Goal: Ask a question: Seek information or help from site administrators or community

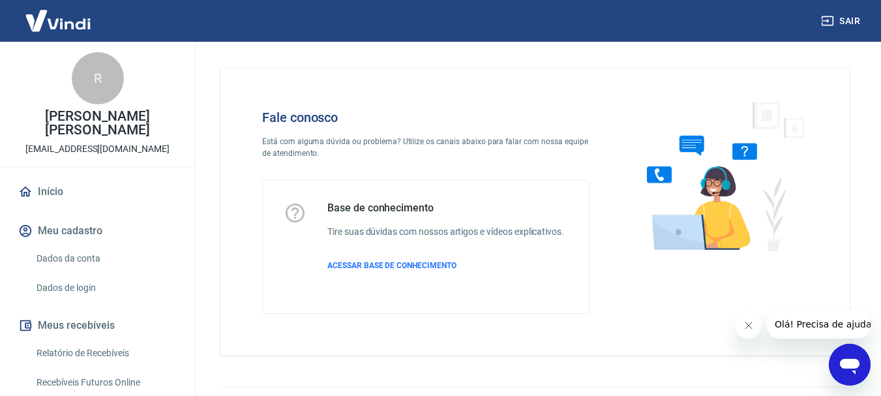
click at [67, 245] on link "Dados da conta" at bounding box center [105, 258] width 148 height 27
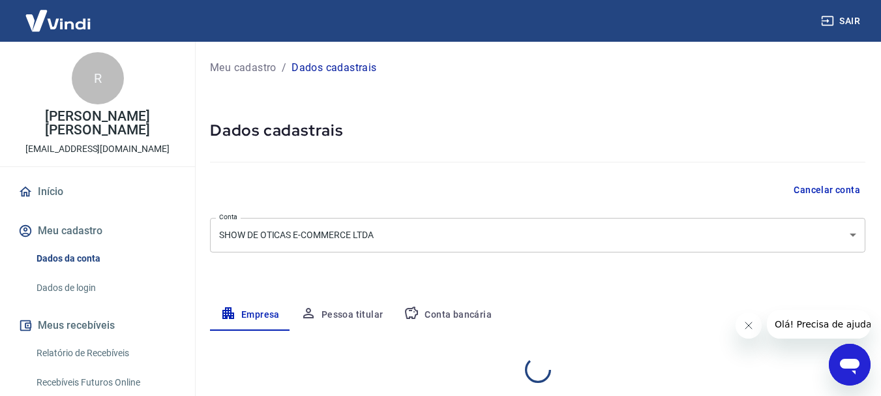
select select "SP"
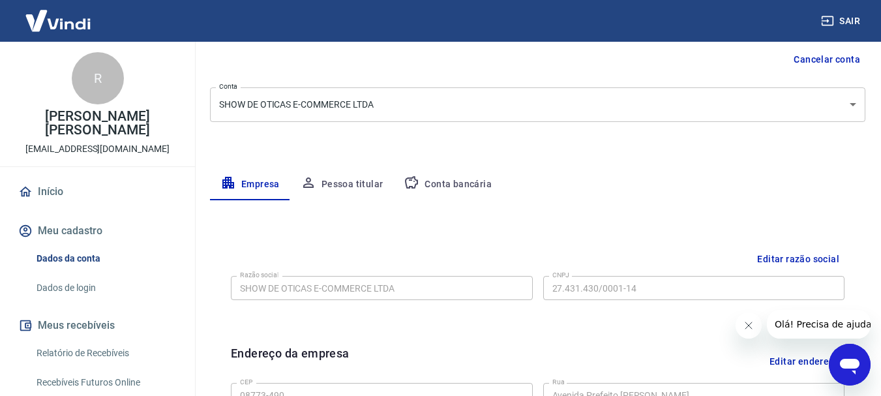
click at [344, 189] on button "Pessoa titular" at bounding box center [342, 184] width 104 height 31
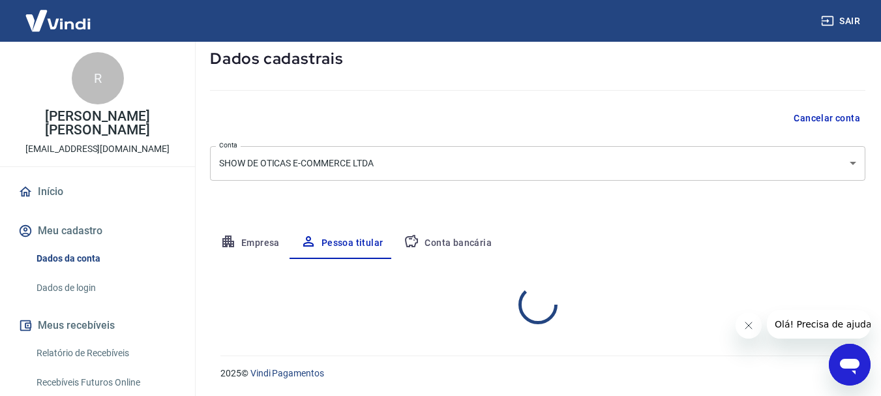
scroll to position [126, 0]
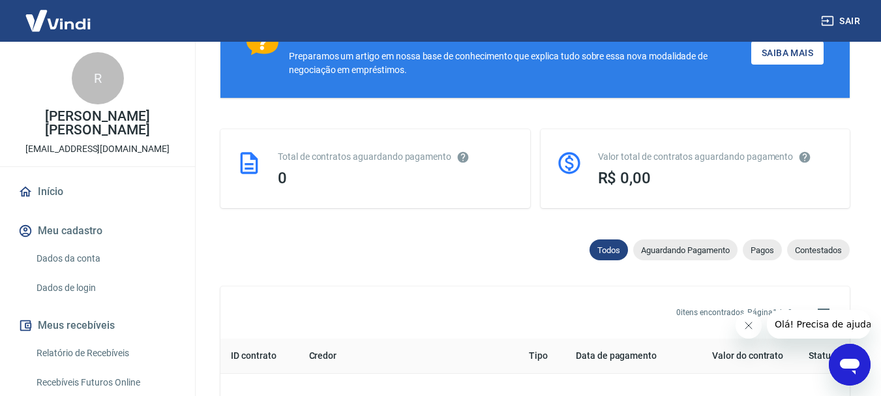
click at [59, 18] on img at bounding box center [58, 21] width 85 height 40
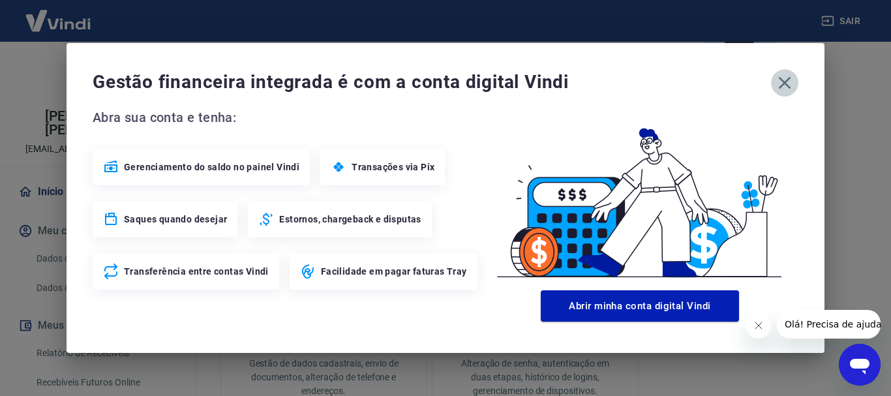
click at [787, 81] on icon "button" at bounding box center [785, 83] width 12 height 12
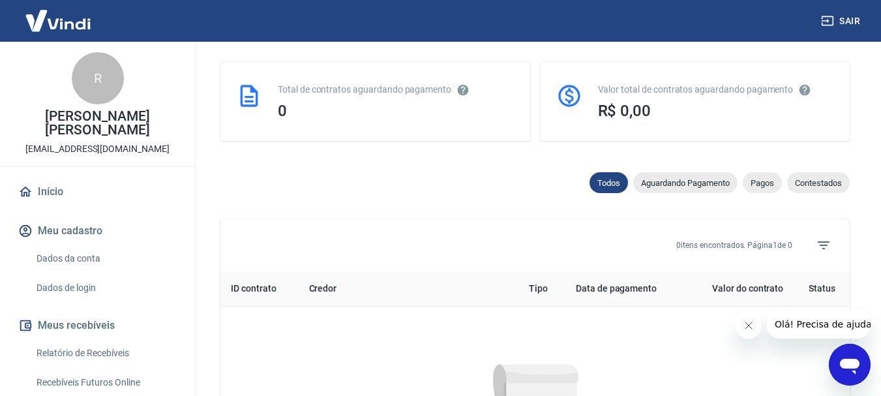
scroll to position [644, 0]
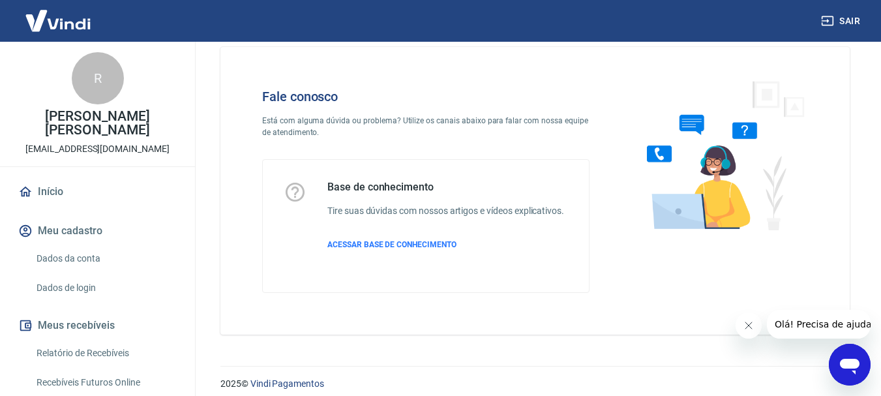
scroll to position [31, 0]
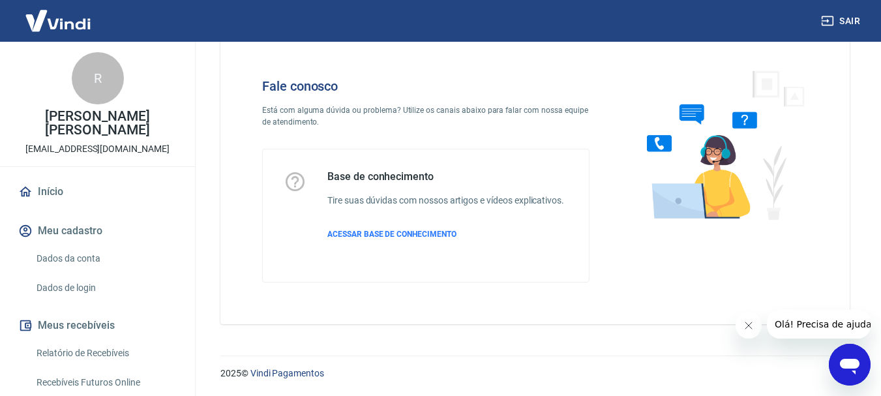
click at [846, 361] on icon "Abrir janela de mensagens" at bounding box center [850, 367] width 20 height 16
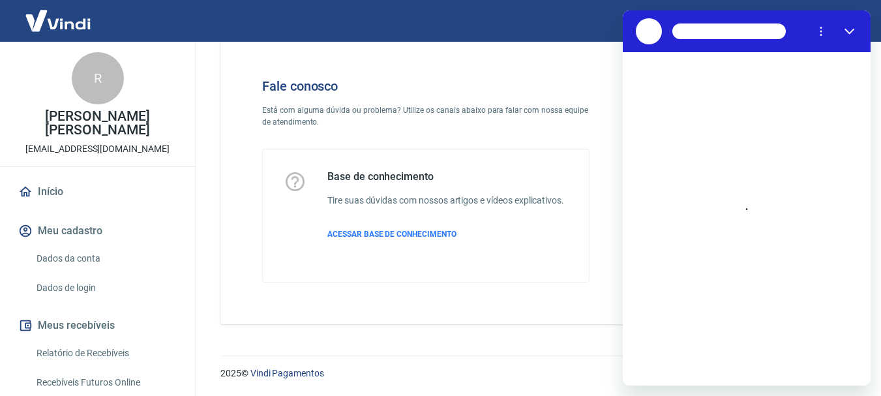
scroll to position [0, 0]
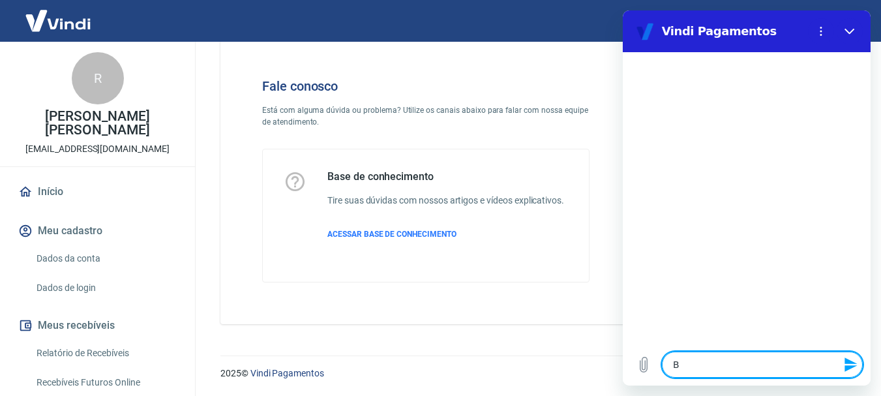
type textarea "B"
type textarea "x"
type textarea "Bo"
type textarea "x"
type textarea "Bom"
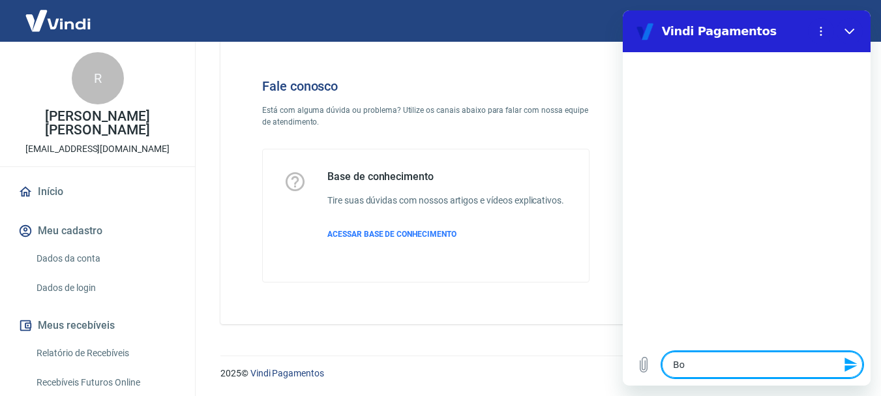
type textarea "x"
type textarea "Bom"
type textarea "x"
type textarea "Bom d"
type textarea "x"
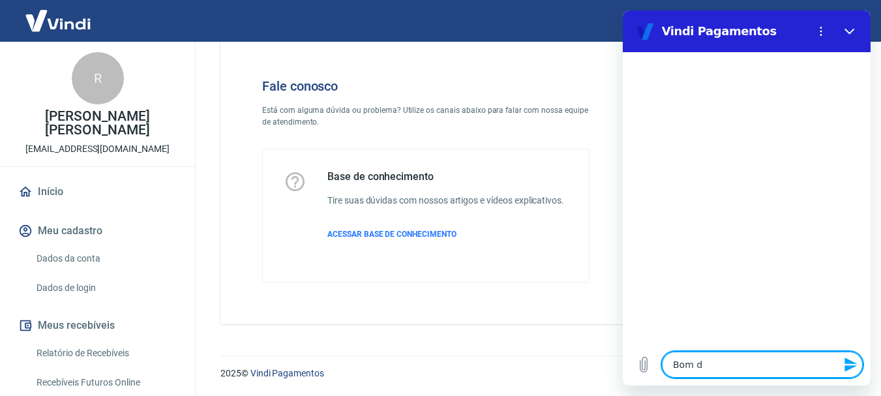
type textarea "Bom di"
type textarea "x"
type textarea "Bom dia"
type textarea "x"
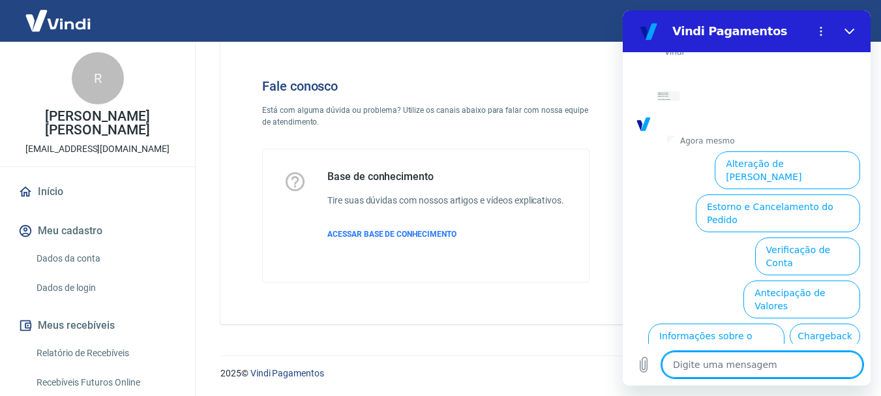
scroll to position [112, 0]
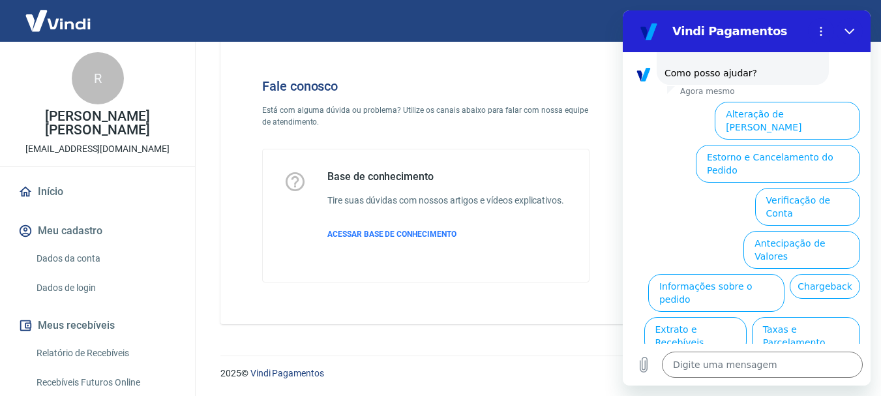
click at [776, 102] on button "Alteração de [PERSON_NAME]" at bounding box center [787, 121] width 145 height 38
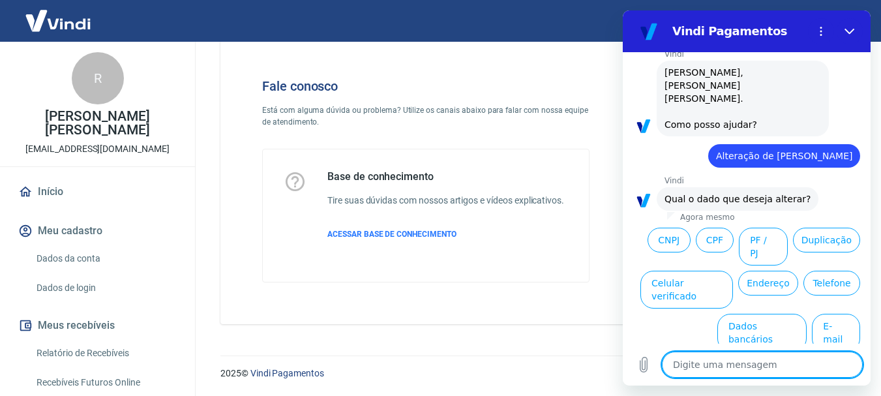
scroll to position [67, 0]
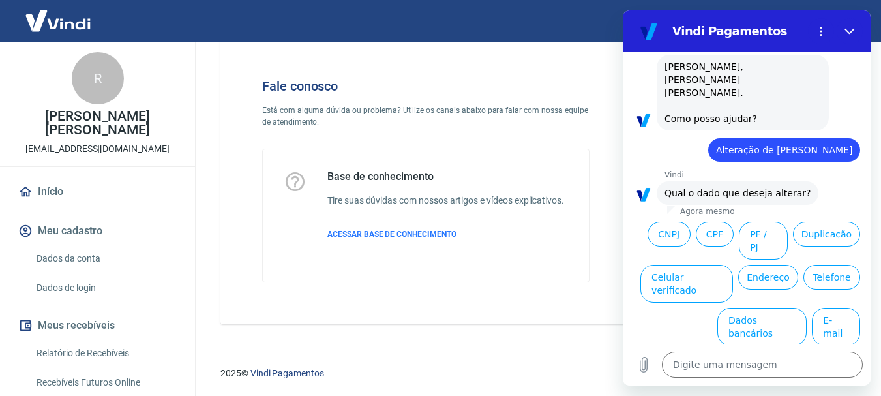
click at [691, 222] on button "CNPJ" at bounding box center [669, 234] width 43 height 25
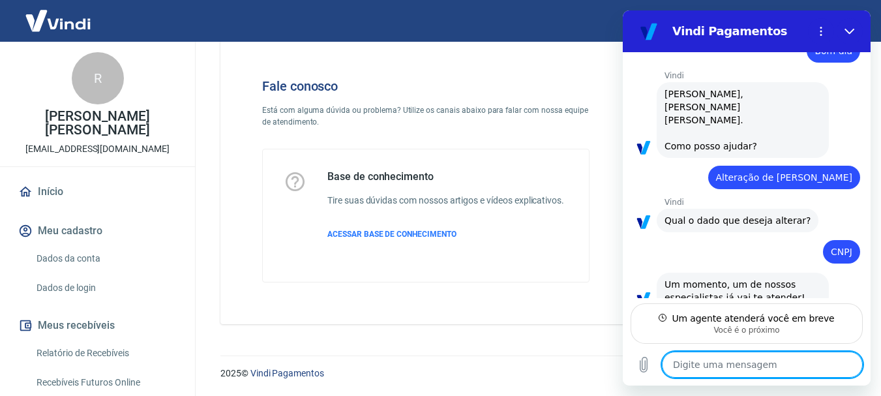
scroll to position [65, 0]
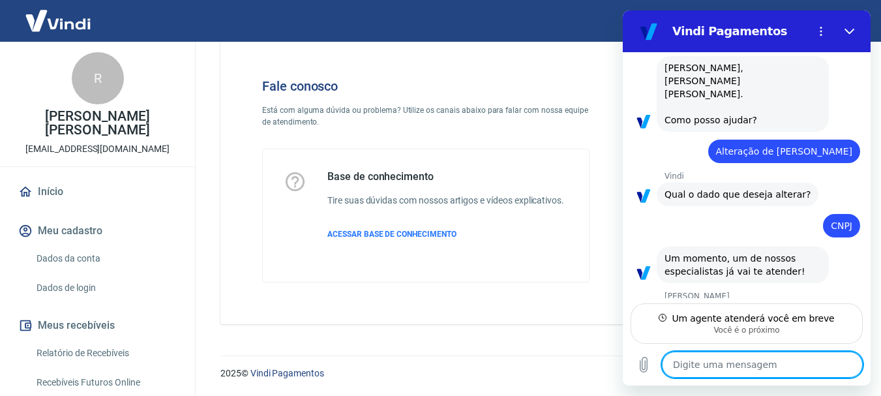
type textarea "x"
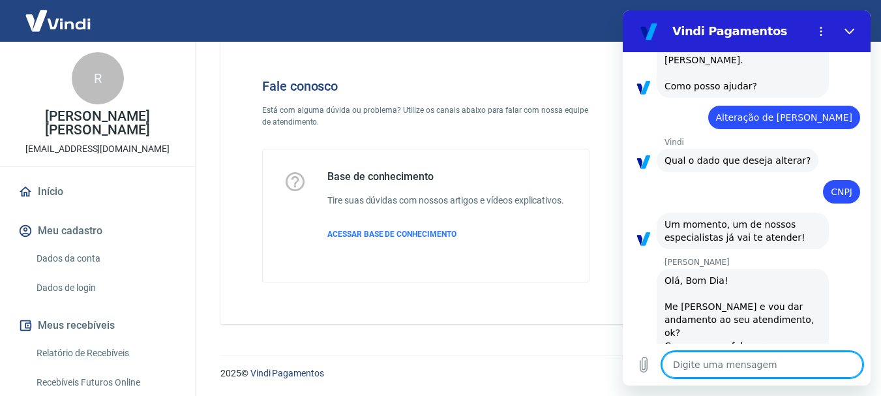
scroll to position [102, 0]
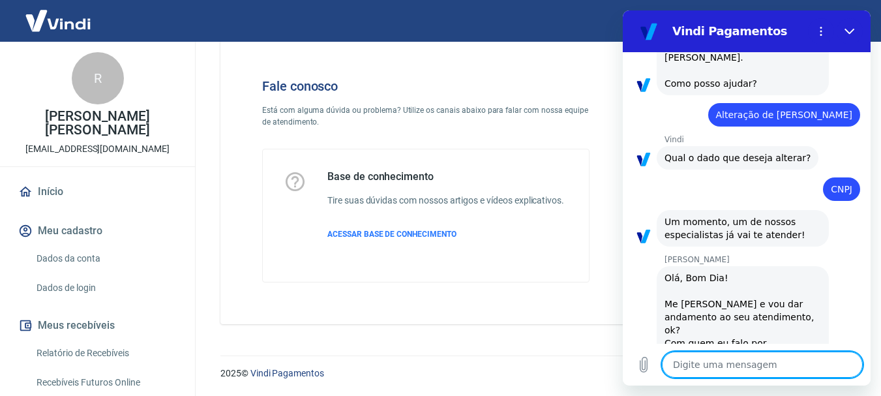
type textarea "B"
type textarea "x"
type textarea "Bo"
type textarea "x"
type textarea "Bom"
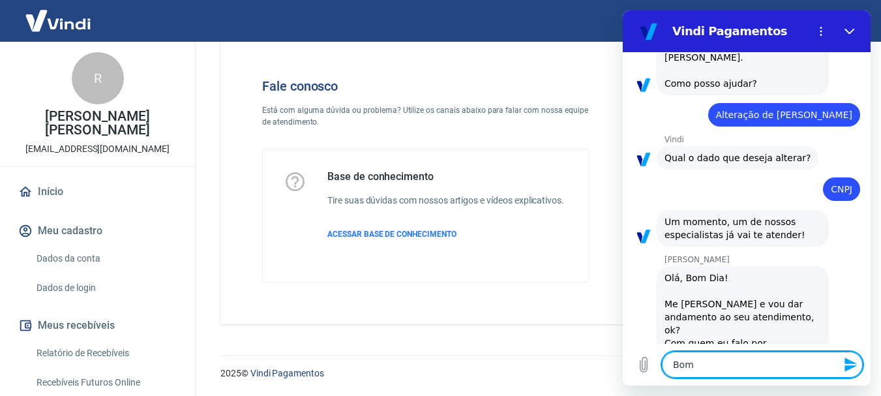
type textarea "x"
type textarea "Bom"
type textarea "x"
type textarea "Bom d"
type textarea "x"
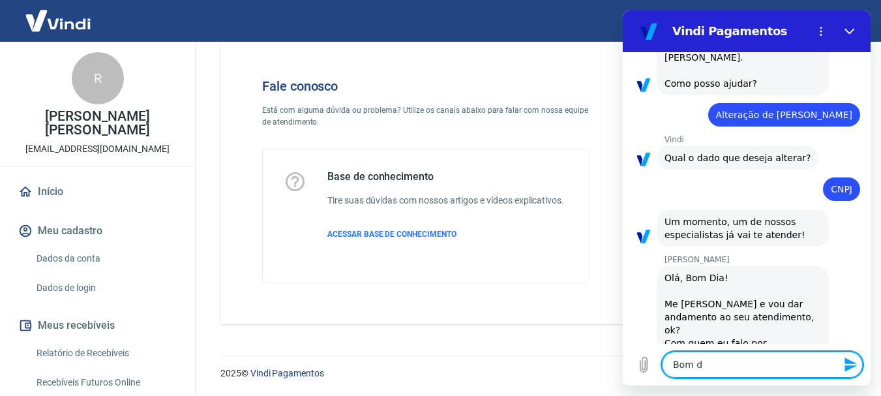
type textarea "Bom di"
type textarea "x"
type textarea "Bom dia"
type textarea "x"
type textarea "Bom dia"
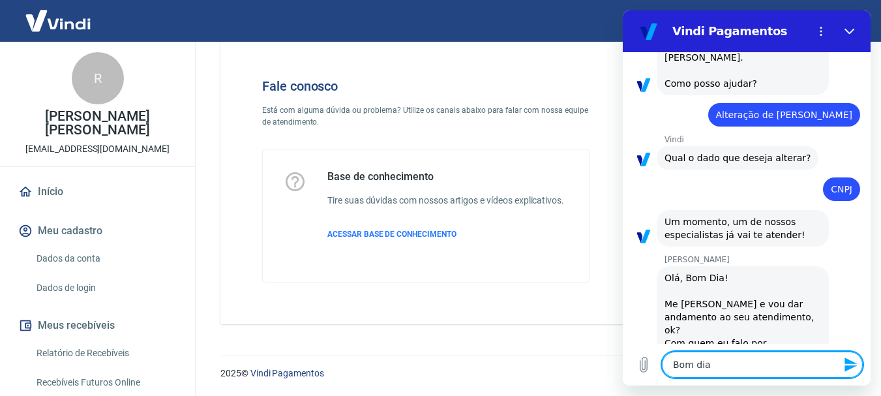
type textarea "x"
type textarea "Bom dia S"
type textarea "x"
type textarea "Bom dia Si"
type textarea "x"
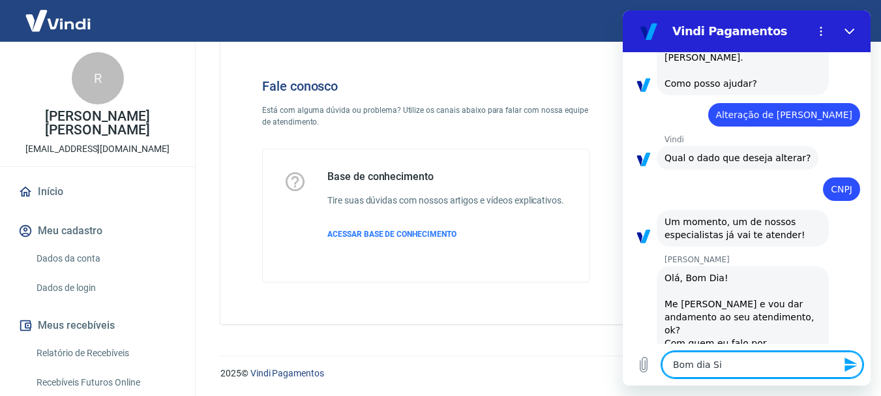
type textarea "Bom dia Sil"
type textarea "x"
type textarea "Bom dia Silv"
type textarea "x"
type textarea "[PERSON_NAME]"
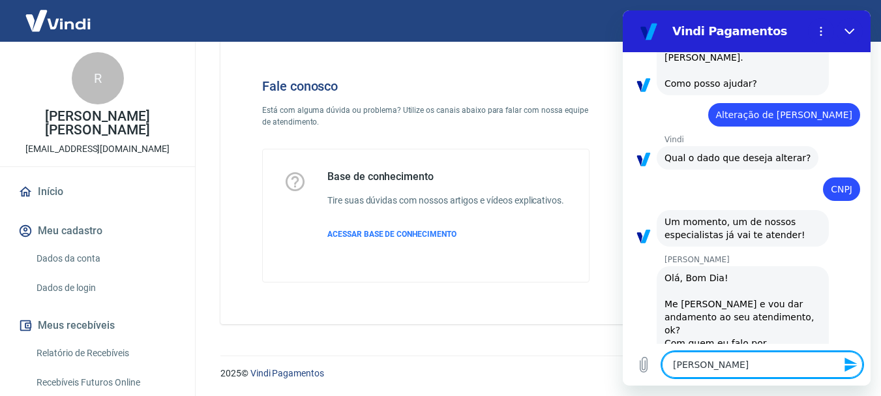
type textarea "x"
type textarea "[PERSON_NAME]"
type textarea "x"
type textarea "[PERSON_NAME]"
type textarea "x"
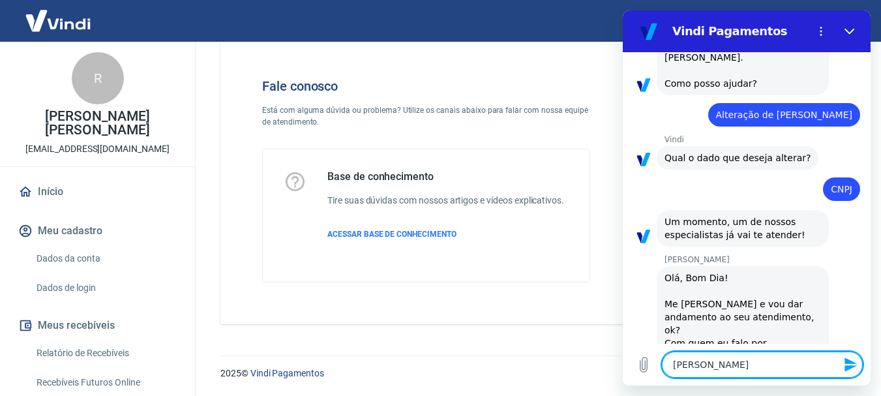
type textarea "[PERSON_NAME],"
type textarea "x"
type textarea "[PERSON_NAME],"
type textarea "x"
type textarea "[PERSON_NAME], c"
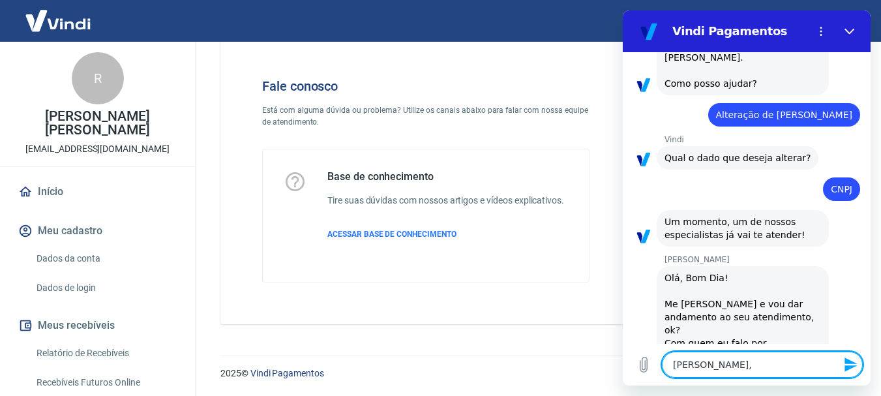
type textarea "x"
type textarea "[PERSON_NAME], co"
type textarea "x"
type textarea "[PERSON_NAME], com"
type textarea "x"
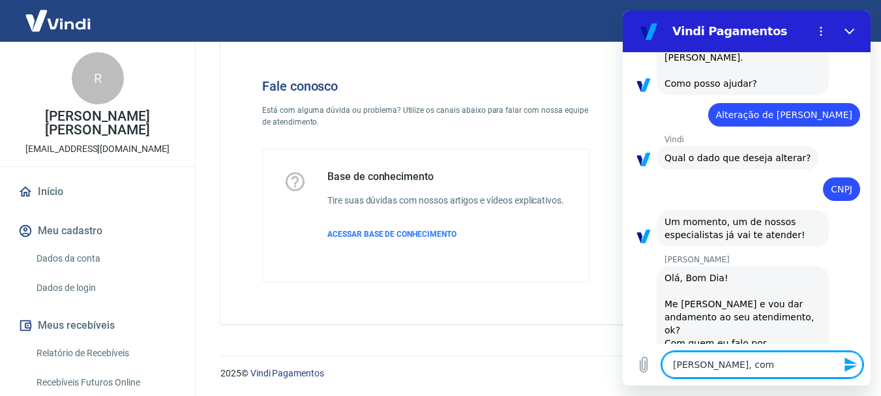
type textarea "[PERSON_NAME], [GEOGRAPHIC_DATA]"
type textarea "x"
type textarea "[PERSON_NAME], [GEOGRAPHIC_DATA]"
type textarea "x"
type textarea "[PERSON_NAME], como v"
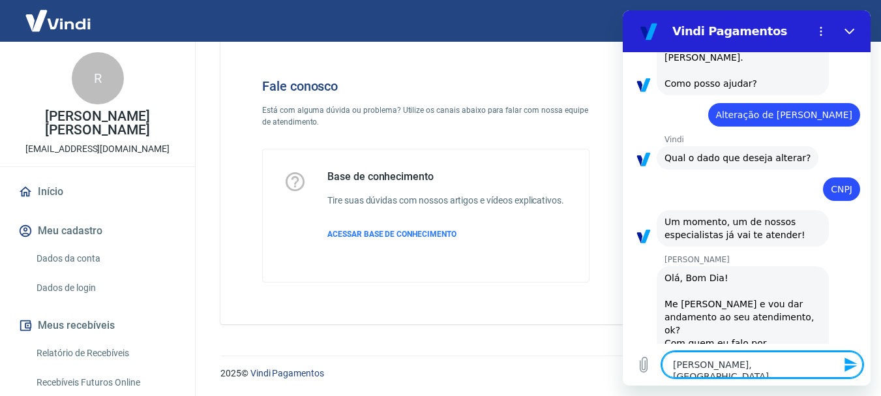
type textarea "x"
type textarea "[PERSON_NAME], como va"
type textarea "x"
type textarea "[PERSON_NAME], como vai"
type textarea "x"
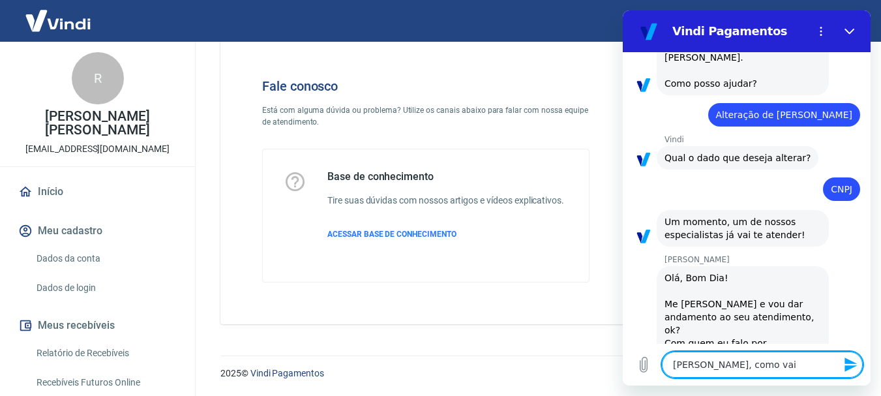
type textarea "[PERSON_NAME], como vai?"
type textarea "x"
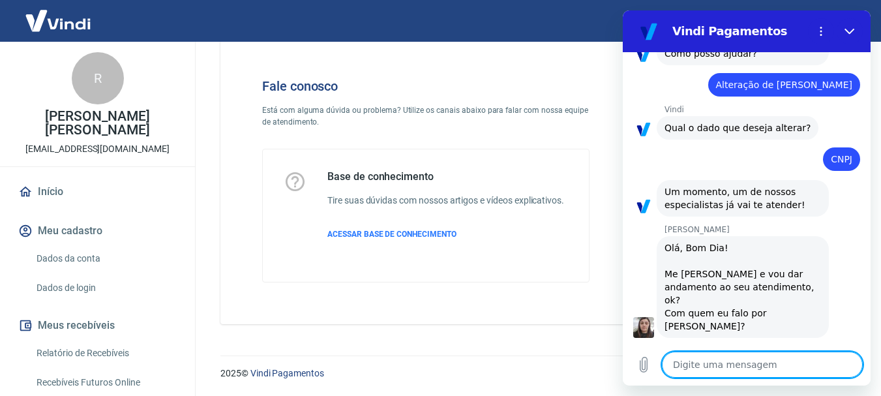
type textarea "x"
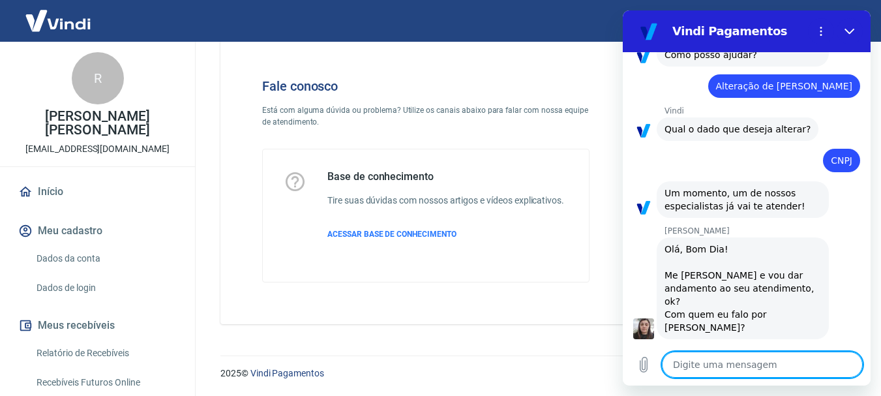
scroll to position [133, 0]
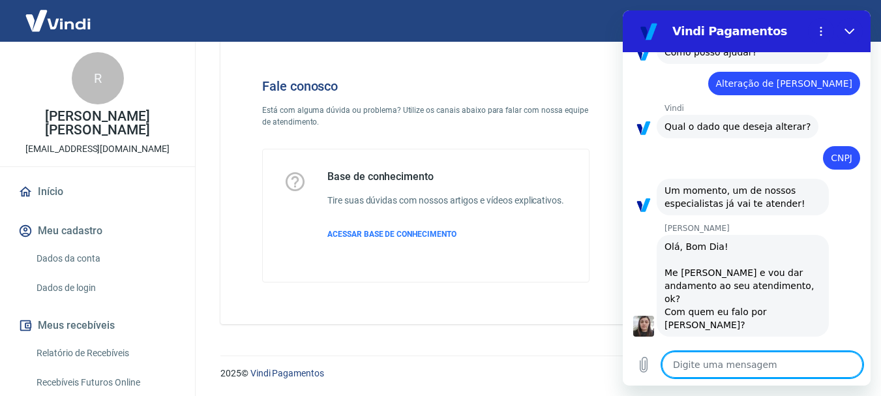
type textarea "G"
type textarea "x"
type textarea "Go"
type textarea "x"
type textarea "Gos"
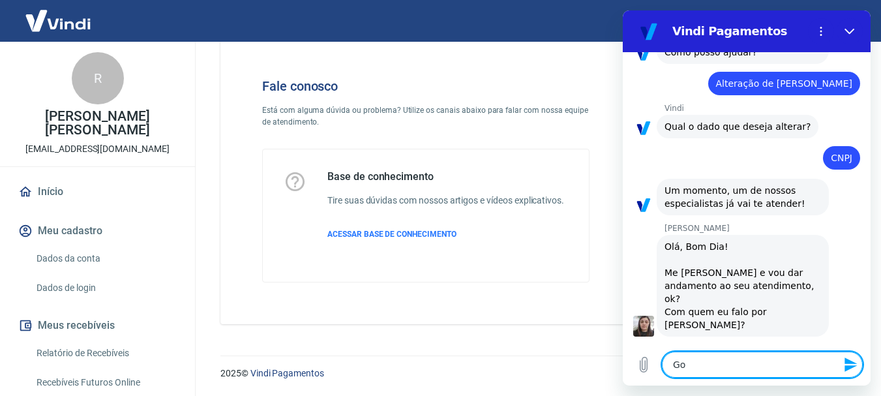
type textarea "x"
type textarea "Gost"
type textarea "x"
type textarea "Gosta"
type textarea "x"
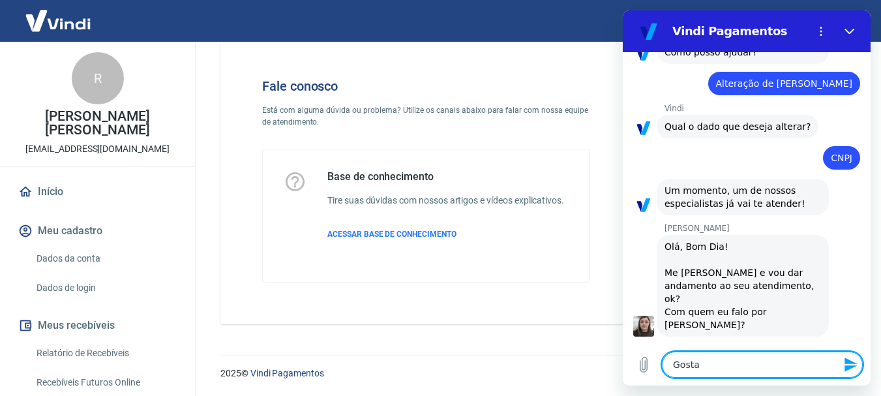
type textarea "Gostar"
type textarea "x"
type textarea "Gostari"
type textarea "x"
type textarea "Gostaria"
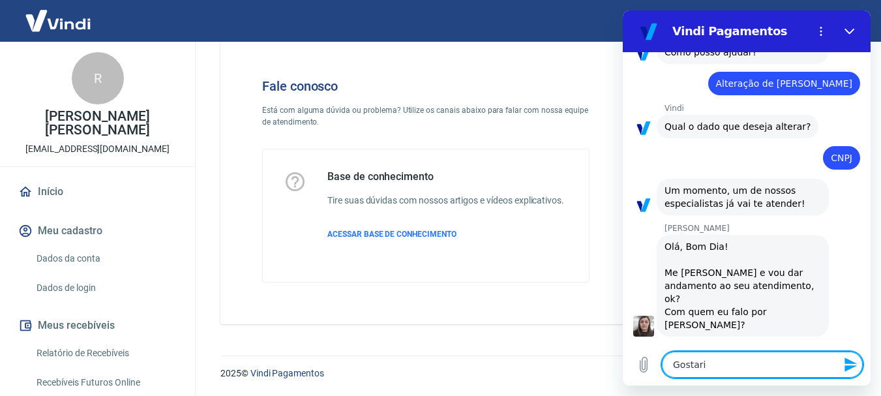
type textarea "x"
type textarea "Gostaria"
type textarea "x"
type textarea "Gostaria d"
type textarea "x"
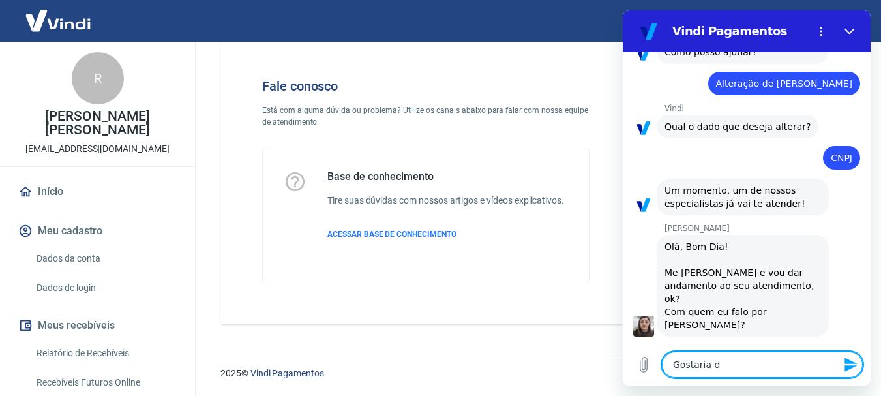
type textarea "Gostaria de"
type textarea "x"
type textarea "Gostaria de"
type textarea "x"
type textarea "Gostaria de s"
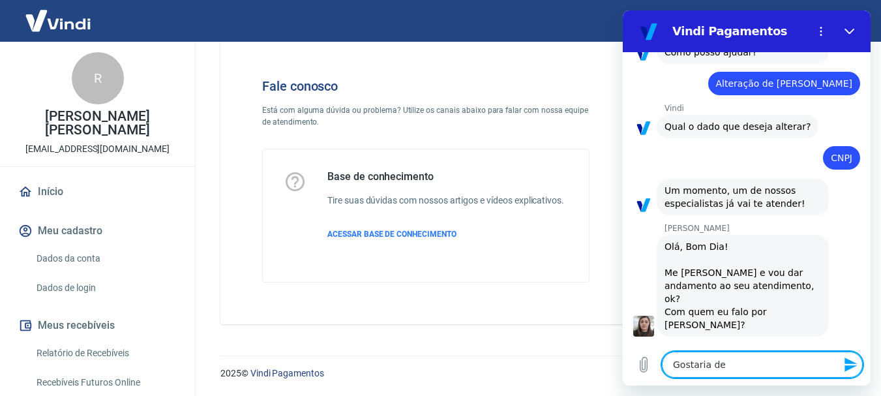
type textarea "x"
type textarea "Gostaria de sa"
type textarea "x"
type textarea "Gostaria de sab"
type textarea "x"
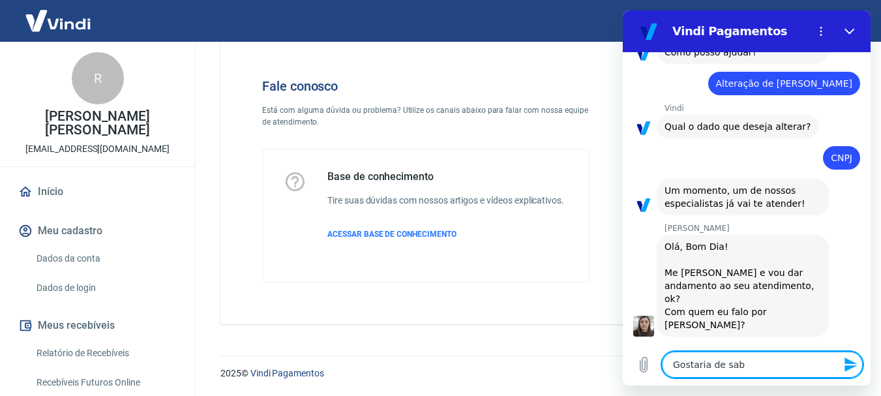
type textarea "Gostaria de sabe"
type textarea "x"
type textarea "Gostaria de saber"
type textarea "x"
type textarea "Gostaria de saber"
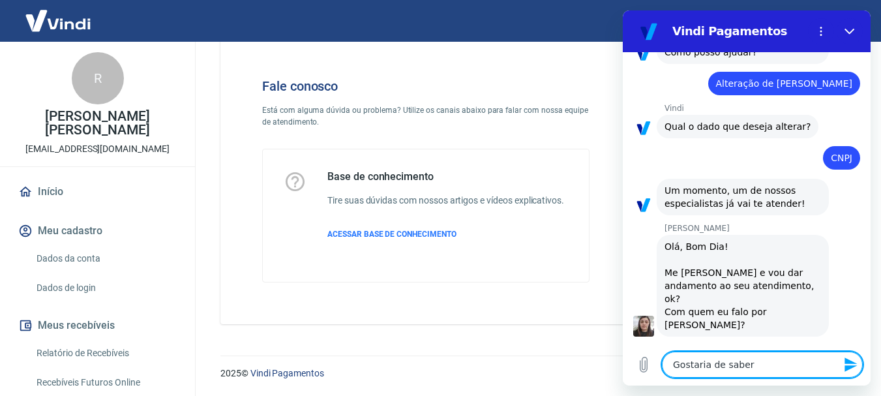
type textarea "x"
type textarea "Gostaria de saber c"
type textarea "x"
type textarea "Gostaria de saber co"
type textarea "x"
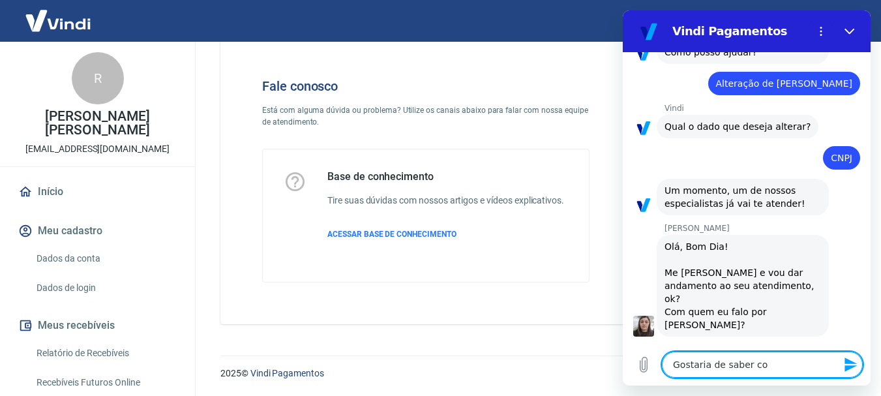
type textarea "Gostaria de saber com"
type textarea "x"
type textarea "Gostaria de saber como"
type textarea "x"
type textarea "Gostaria de saber como"
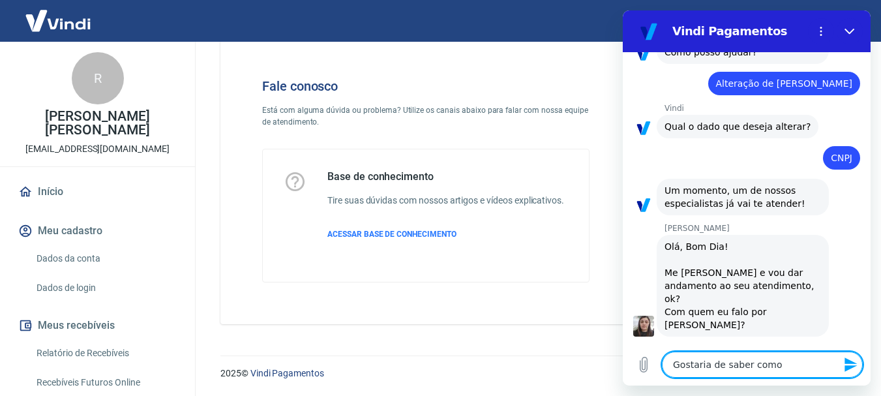
type textarea "x"
type textarea "Gostaria de saber como p"
type textarea "x"
type textarea "Gostaria de saber como po"
type textarea "x"
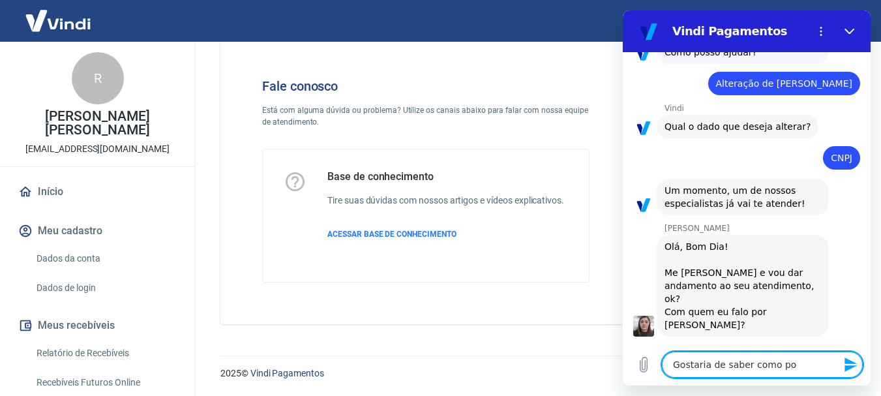
type textarea "Gostaria de saber como pod"
type textarea "x"
type textarea "Gostaria de saber como pode"
type textarea "x"
type textarea "Gostaria de saber como podem"
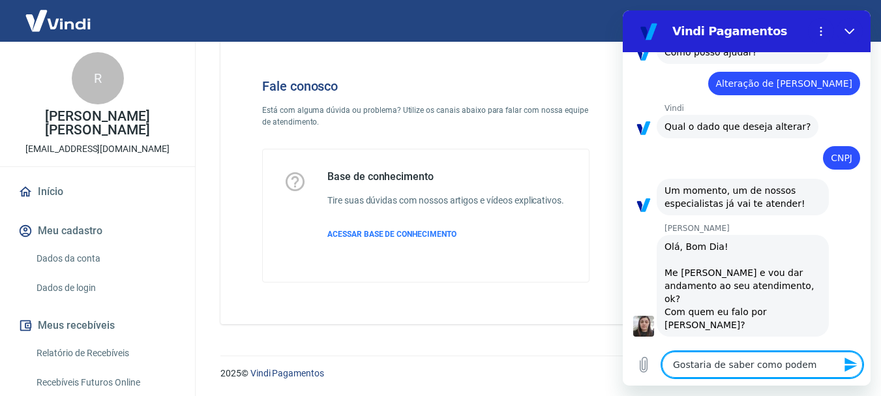
type textarea "x"
type textarea "Gostaria de saber como podemo"
type textarea "x"
type textarea "Gostaria de saber como podemos"
type textarea "x"
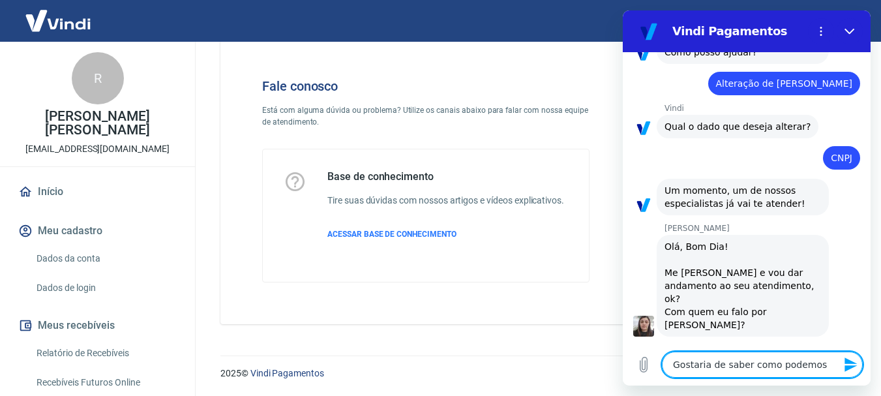
type textarea "Gostaria de saber como podemos"
type textarea "x"
type textarea "Gostaria de saber como podemos f"
type textarea "x"
type textarea "Gostaria de saber como podemos fa"
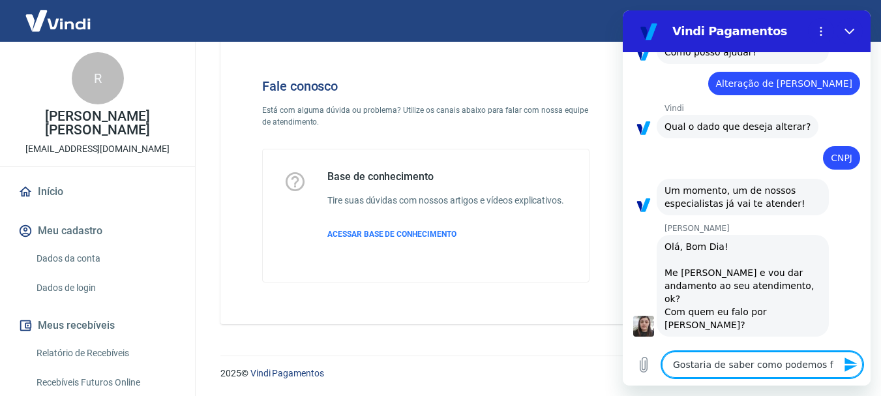
type textarea "x"
type textarea "Gostaria de saber como podemos faze"
type textarea "x"
type textarea "Gostaria de saber como podemos fazer"
type textarea "x"
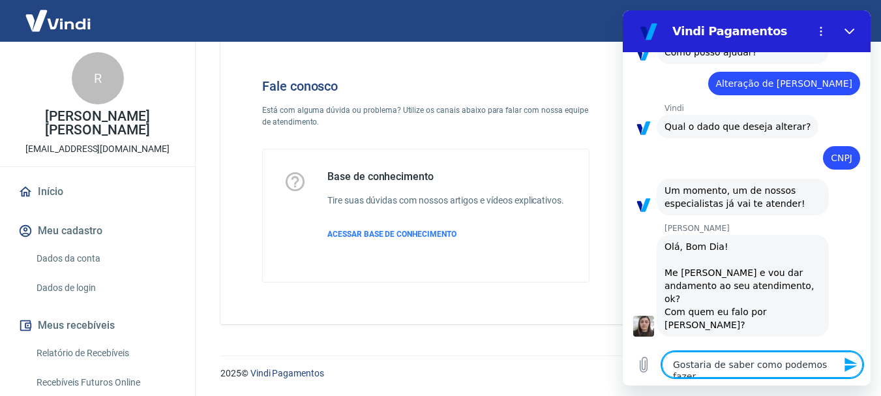
type textarea "Gostaria de saber como podemos fazer"
type textarea "x"
type textarea "Gostaria de saber como podemos fazer p"
type textarea "x"
type textarea "Gostaria de saber como podemos fazer pa"
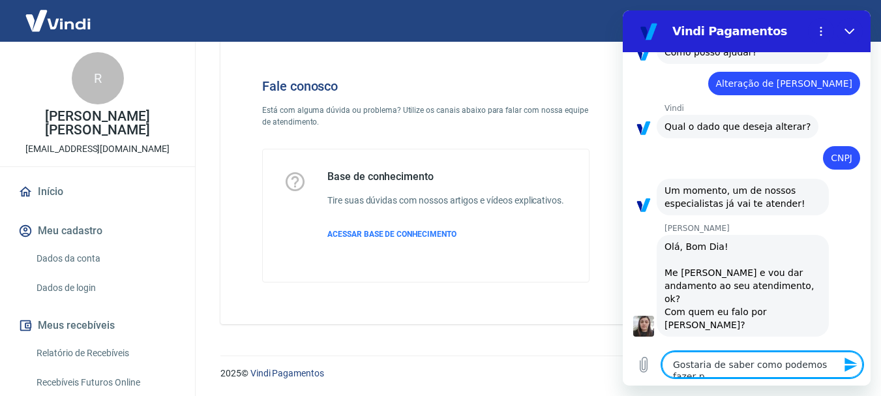
type textarea "x"
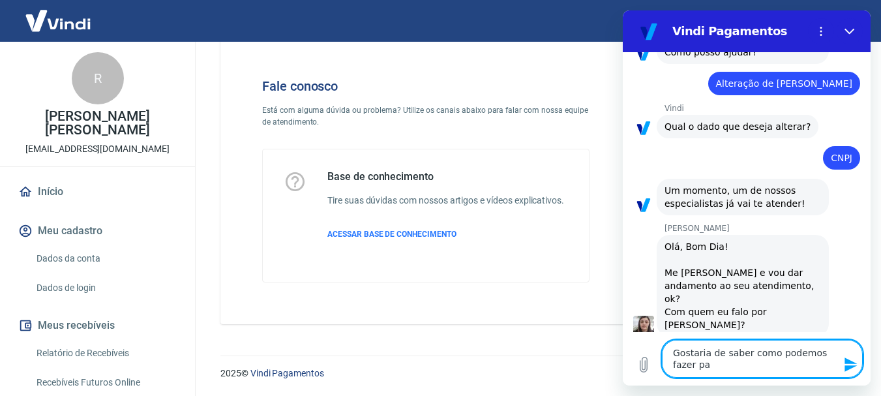
type textarea "Gostaria de saber como podemos fazer par"
type textarea "x"
type textarea "Gostaria de saber como podemos fazer para"
type textarea "x"
type textarea "Gostaria de saber como podemos fazer para"
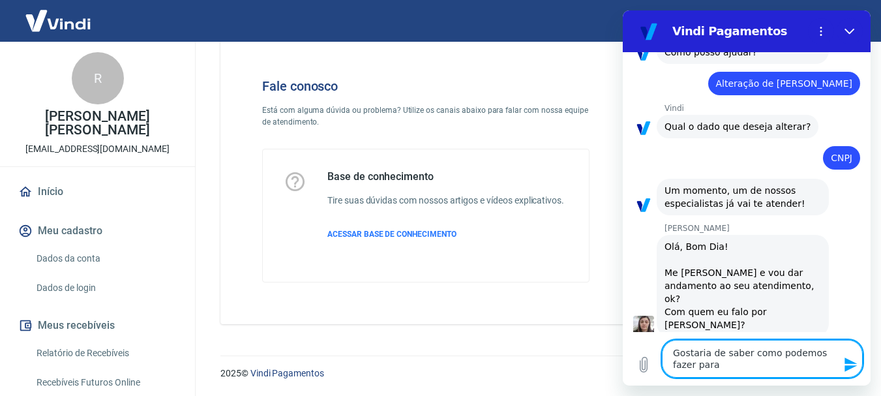
type textarea "x"
type textarea "Gostaria de saber como podemos fazer para e"
type textarea "x"
type textarea "Gostaria de saber como podemos fazer para ed"
type textarea "x"
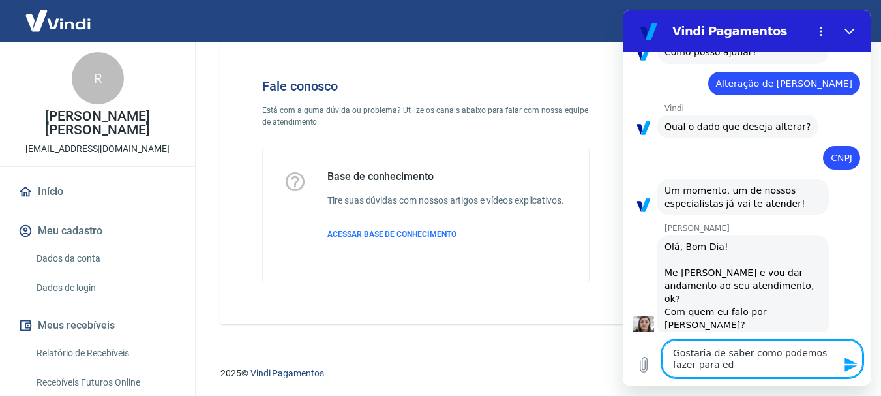
type textarea "Gostaria de saber como podemos fazer para edi"
type textarea "x"
type textarea "Gostaria de saber como podemos fazer para edit"
type textarea "x"
type textarea "Gostaria de saber como podemos fazer para edita"
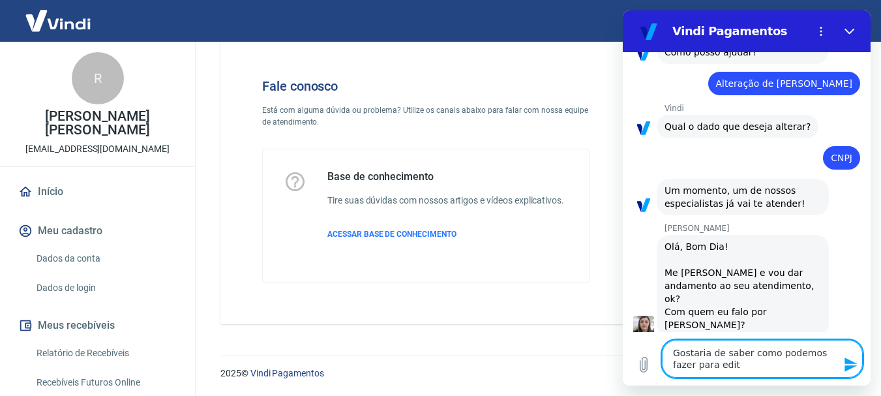
type textarea "x"
type textarea "Gostaria de saber como podemos fazer para editar"
type textarea "x"
type textarea "Gostaria de saber como podemos fazer para editar"
type textarea "x"
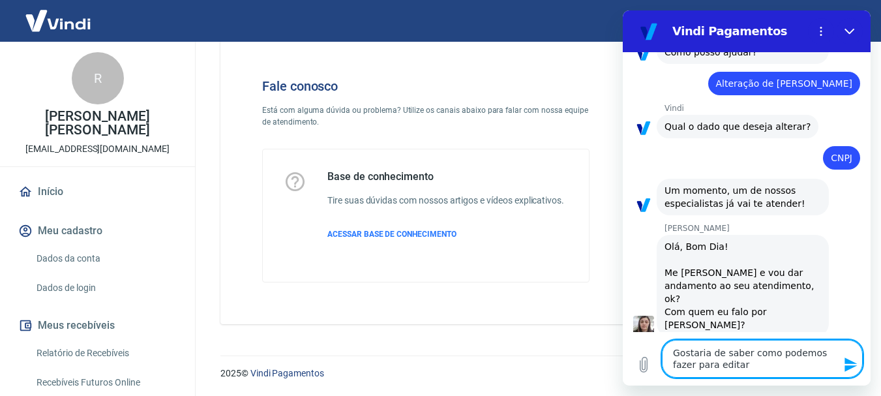
type textarea "Gostaria de saber como podemos fazer para editar o"
type textarea "x"
type textarea "Gostaria de saber como podemos fazer para editar o"
type textarea "x"
type textarea "Gostaria de saber como podemos fazer para editar o c"
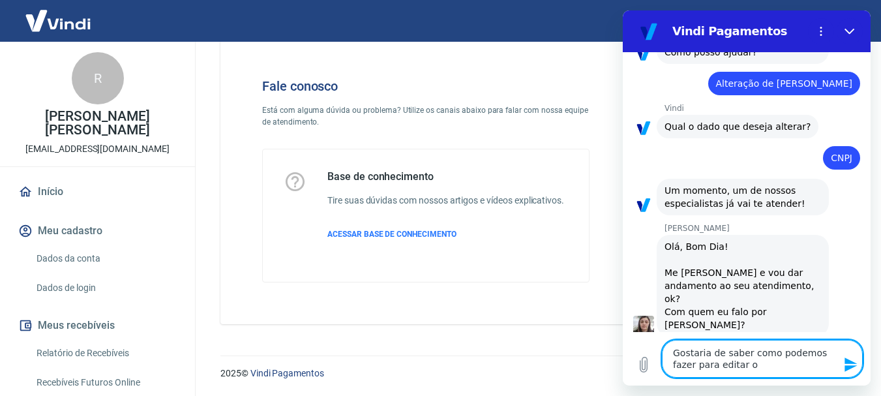
type textarea "x"
type textarea "Gostaria de saber como podemos fazer para editar o cn"
type textarea "x"
type textarea "Gostaria de saber como podemos fazer para editar o cnp"
type textarea "x"
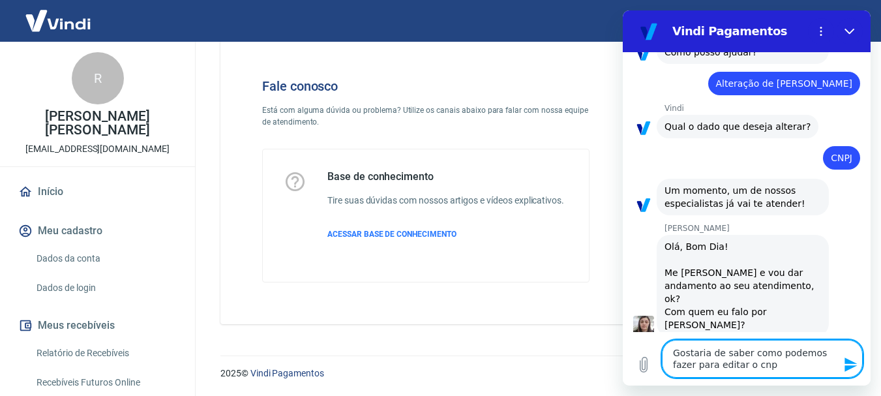
type textarea "Gostaria de saber como podemos fazer para editar o cnpj"
type textarea "x"
type textarea "Gostaria de saber como podemos fazer para editar o cnpj,"
type textarea "x"
type textarea "Gostaria de saber como podemos fazer para editar o cnpj,"
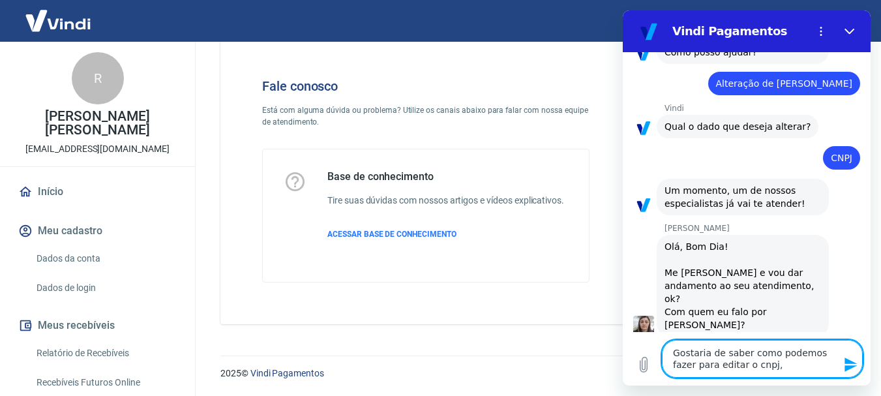
type textarea "x"
type textarea "Gostaria de saber como podemos fazer para editar o cnpj, p"
type textarea "x"
type textarea "Gostaria de saber como podemos fazer para editar o cnpj, po"
type textarea "x"
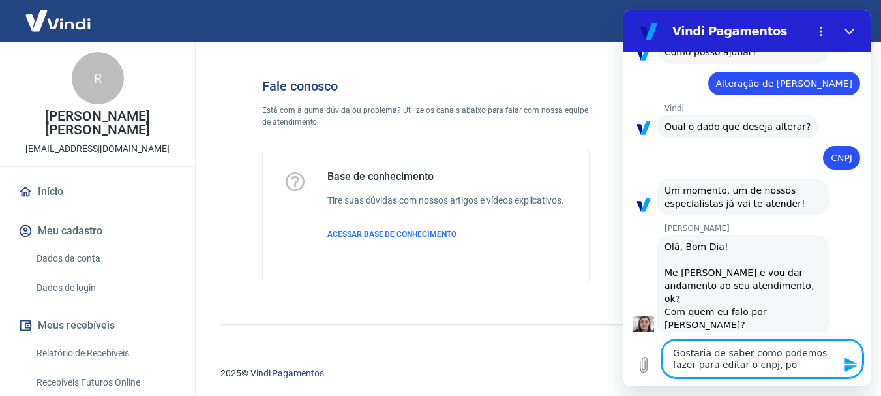
type textarea "Gostaria de saber como podemos fazer para editar o cnpj, por"
type textarea "x"
type textarea "Gostaria de saber como podemos fazer para editar o cnpj, por"
type textarea "x"
type textarea "Gostaria de saber como podemos fazer para editar o cnpj, por f"
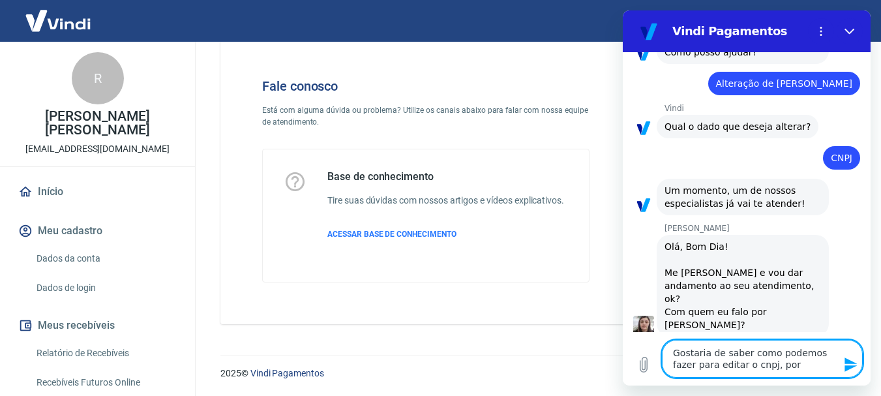
type textarea "x"
type textarea "Gostaria de saber como podemos fazer para editar o cnpj, por fa"
type textarea "x"
type textarea "Gostaria de saber como podemos fazer para editar o cnpj, por fav"
type textarea "x"
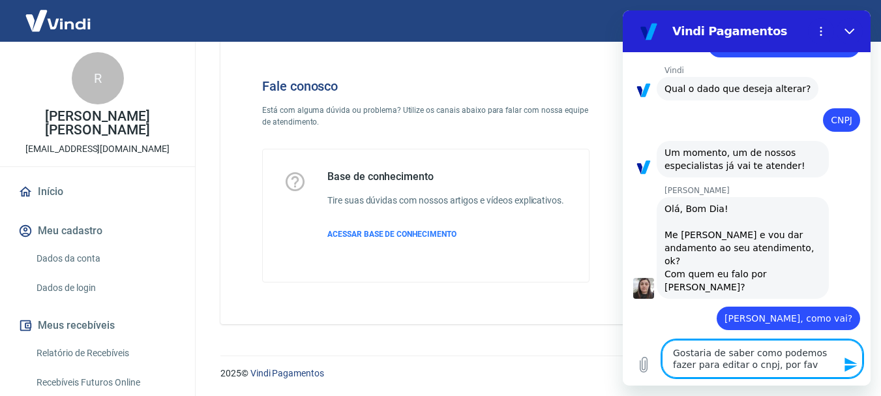
type textarea "Gostaria de saber como podemos fazer para editar o cnpj, por favo"
type textarea "x"
type textarea "Gostaria de saber como podemos fazer para editar o cnpj, por favor"
type textarea "x"
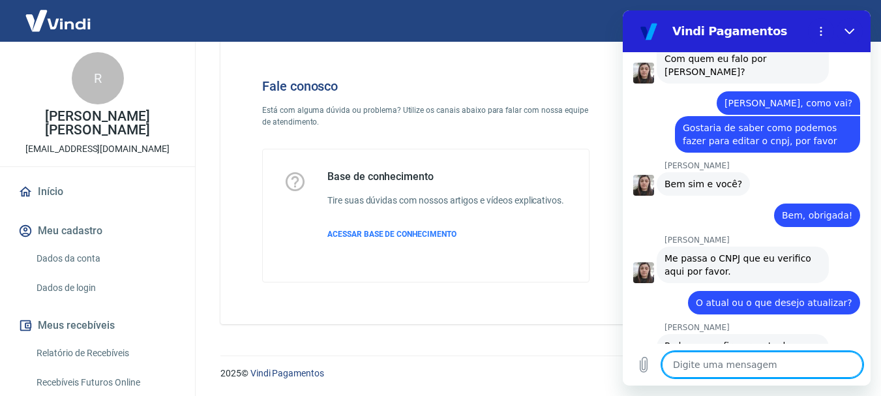
scroll to position [389, 0]
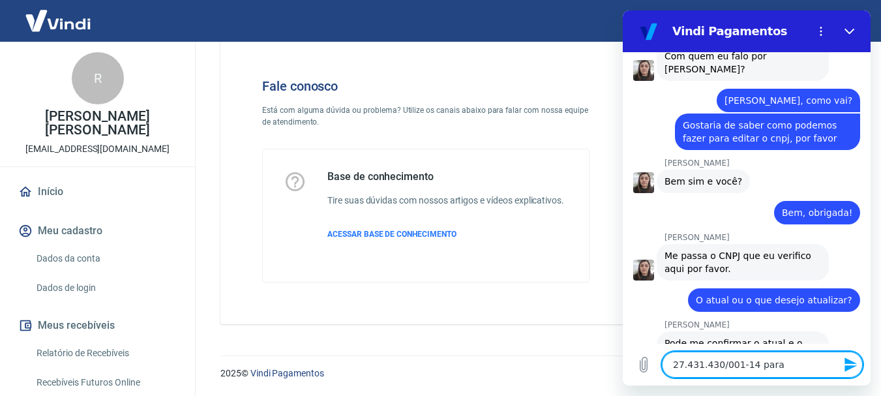
click at [724, 359] on textarea "27.431.430/001-14 para" at bounding box center [762, 365] width 201 height 26
click at [813, 363] on textarea "27.431.430/0001-14 para" at bounding box center [762, 365] width 201 height 26
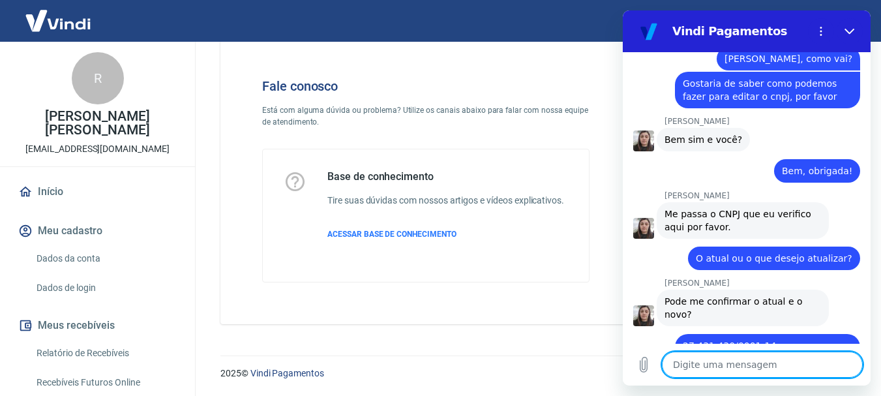
scroll to position [433, 0]
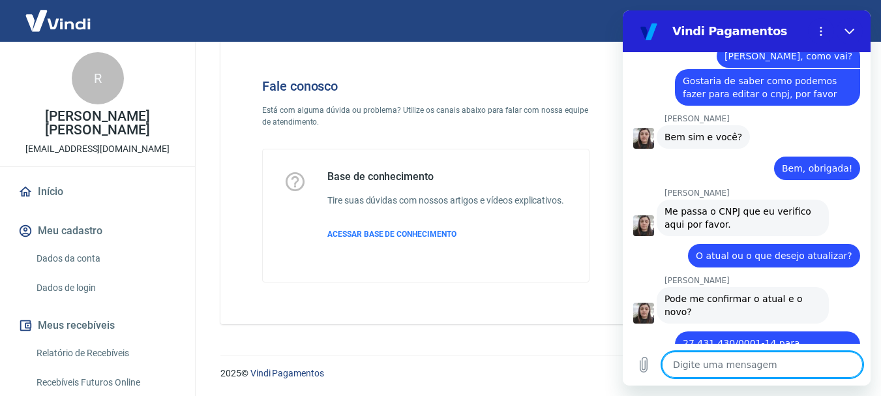
click at [796, 374] on textarea at bounding box center [762, 365] width 201 height 26
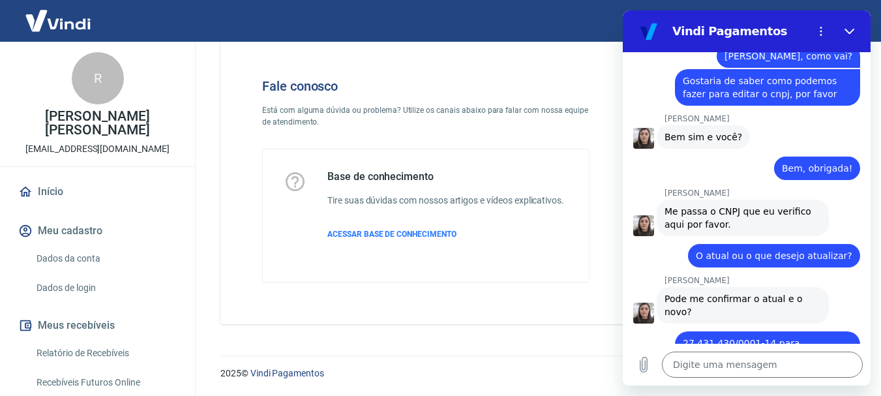
click at [501, 297] on div "Fale conosco Está com alguma dúvida ou problema? Utilize os canais abaixo para …" at bounding box center [425, 180] width 369 height 246
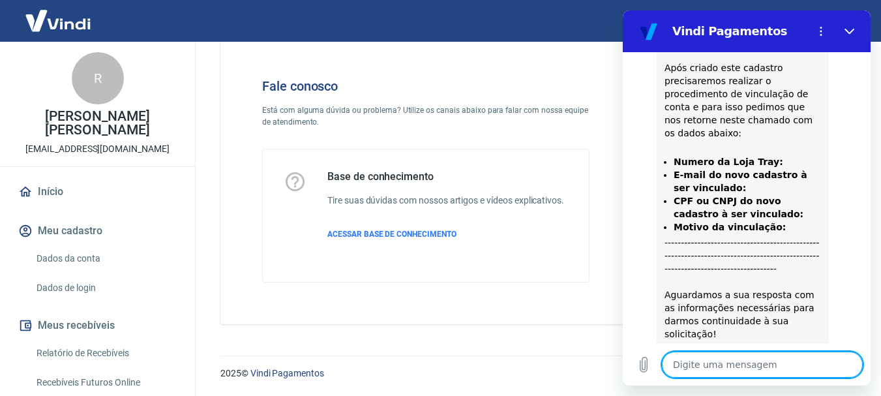
scroll to position [1309, 0]
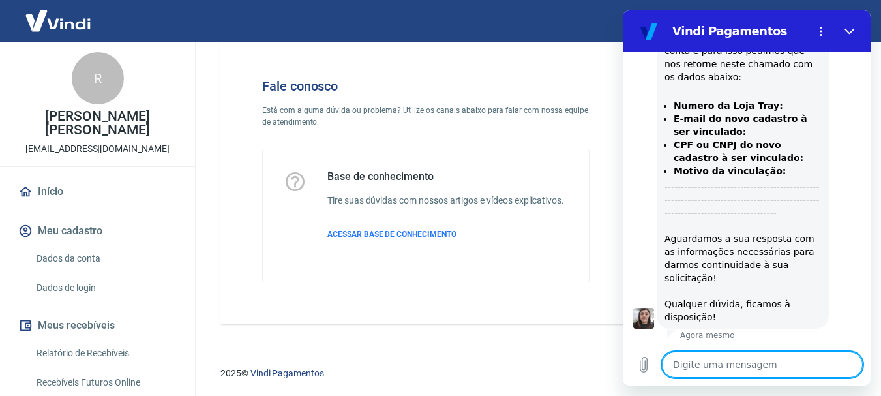
click at [727, 363] on textarea at bounding box center [762, 365] width 201 height 26
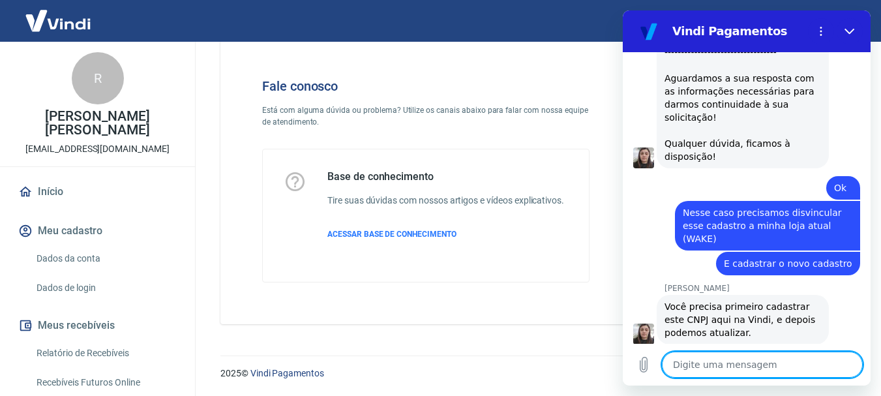
scroll to position [1472, 0]
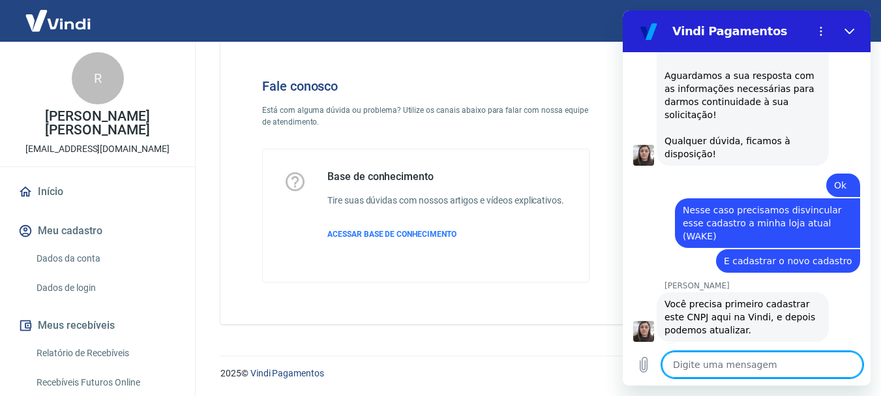
click at [704, 361] on textarea at bounding box center [762, 365] width 201 height 26
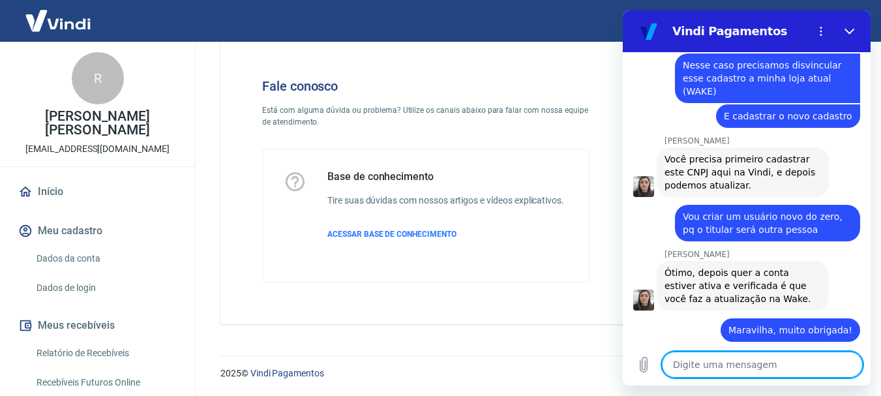
scroll to position [1673, 0]
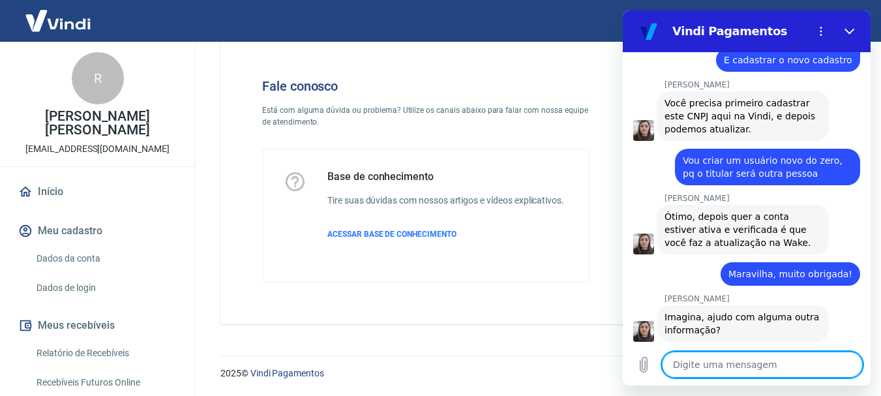
click at [699, 353] on textarea at bounding box center [762, 365] width 201 height 26
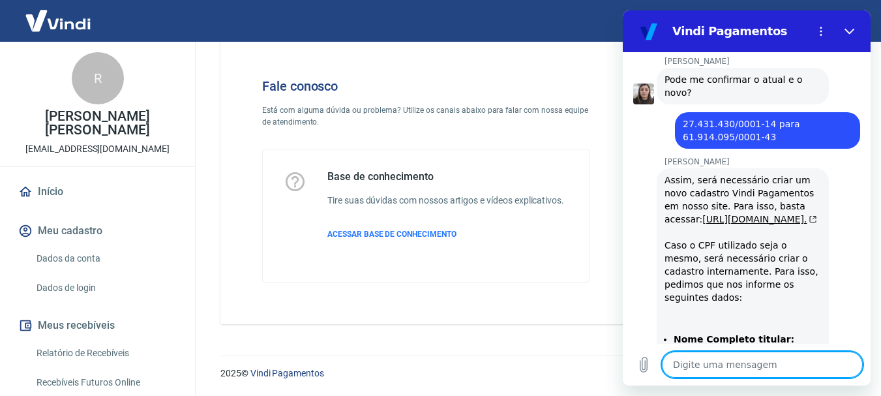
scroll to position [718, 0]
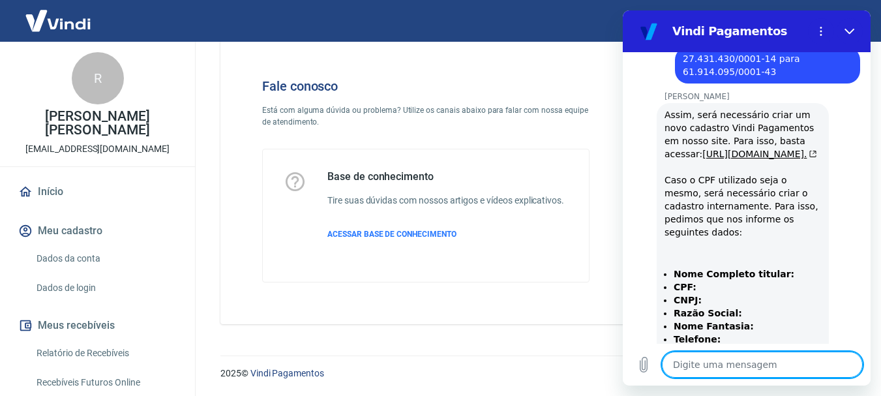
click at [255, 179] on div "Fale conosco Está com alguma dúvida ou problema? Utilize os canais abaixo para …" at bounding box center [425, 180] width 369 height 246
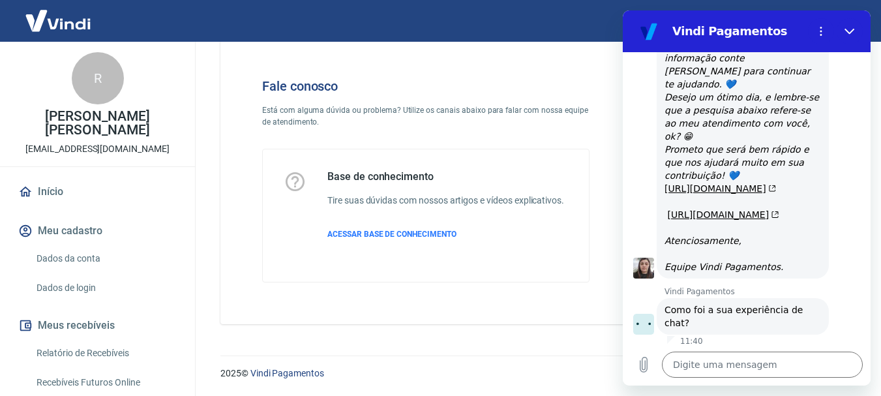
scroll to position [2094, 0]
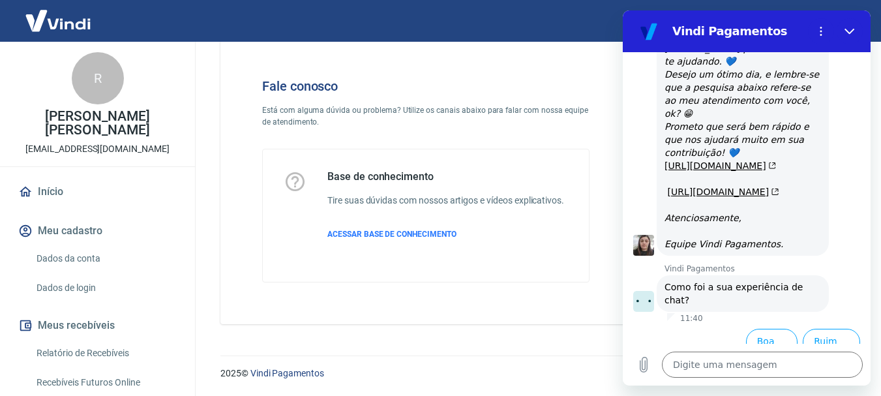
click at [239, 326] on div "Fale conosco Está com alguma dúvida ou problema? Utilize os canais abaixo para …" at bounding box center [535, 174] width 661 height 329
